Goal: Subscribe to service/newsletter

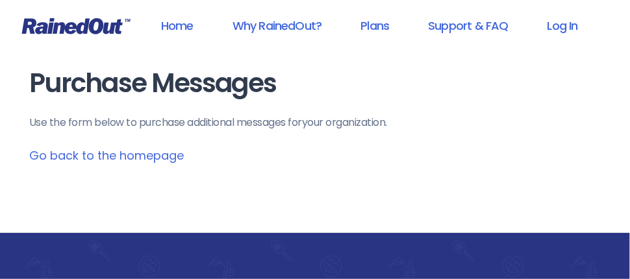
click at [101, 156] on link "Go back to the homepage" at bounding box center [106, 155] width 155 height 16
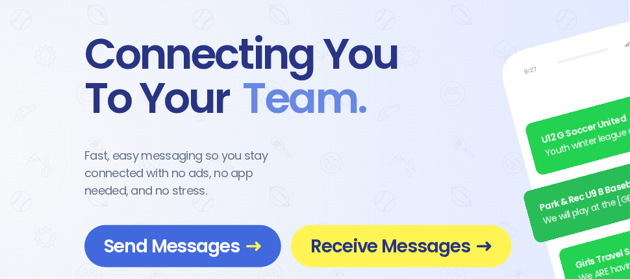
scroll to position [130, 0]
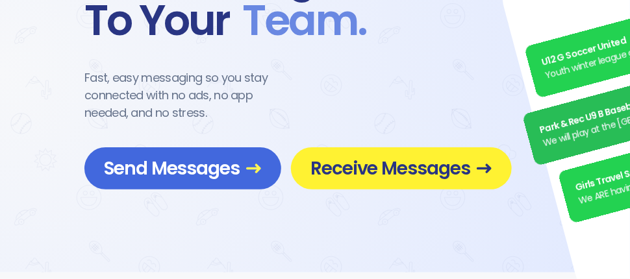
click at [378, 169] on span "Receive Messages" at bounding box center [401, 168] width 182 height 23
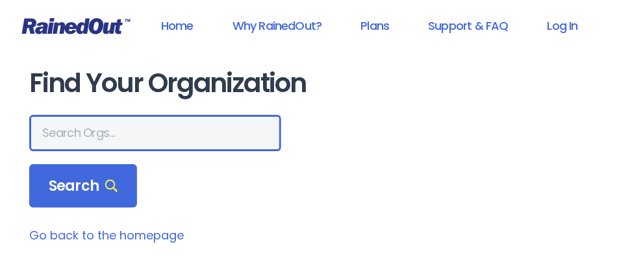
click at [134, 128] on input "text" at bounding box center [155, 133] width 252 height 36
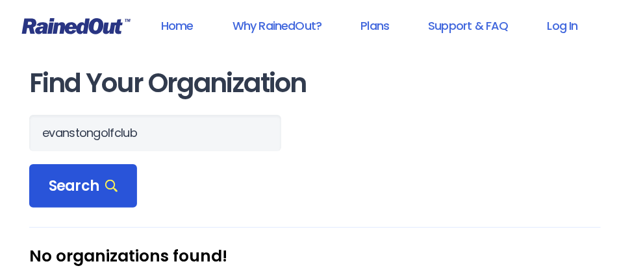
click at [87, 177] on span "Search" at bounding box center [83, 186] width 69 height 18
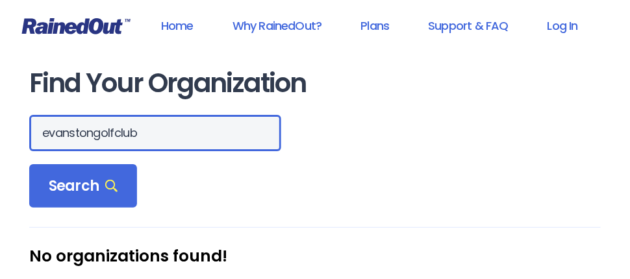
click at [93, 132] on input "evanstongolfclub" at bounding box center [155, 133] width 252 height 36
click at [114, 133] on input "evanston golfclub" at bounding box center [155, 133] width 252 height 36
click at [118, 133] on input "evanston golfclub" at bounding box center [155, 133] width 252 height 36
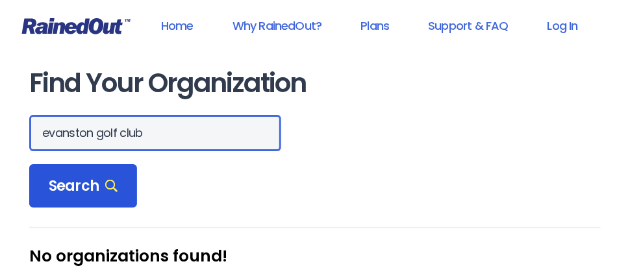
type input "evanston golf club"
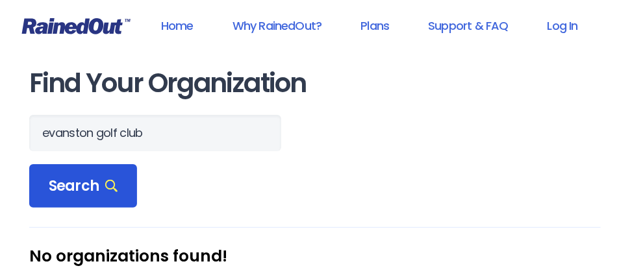
click at [94, 190] on span "Search" at bounding box center [83, 186] width 69 height 18
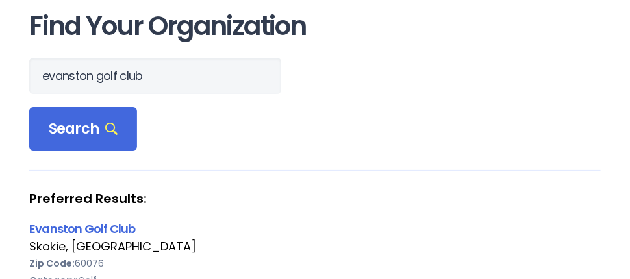
scroll to position [130, 0]
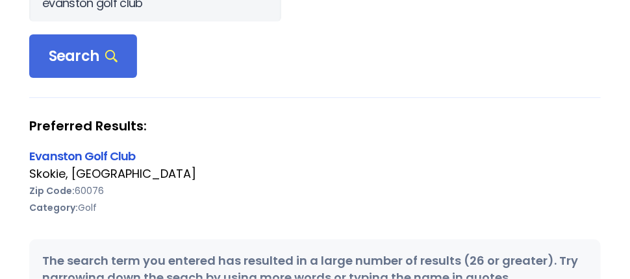
click at [62, 156] on link "Evanston Golf Club" at bounding box center [82, 156] width 106 height 16
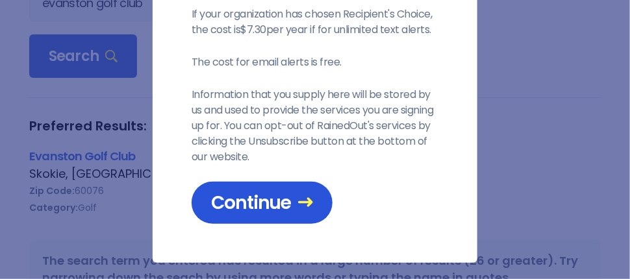
scroll to position [141, 0]
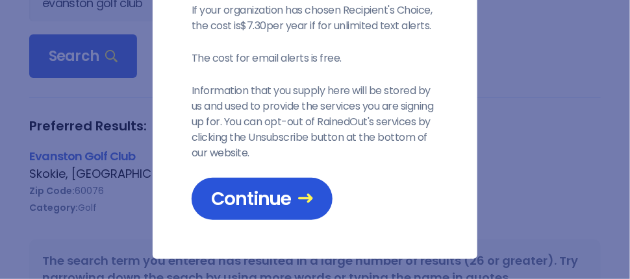
click at [192, 201] on link "Continue" at bounding box center [262, 199] width 141 height 42
